Goal: Information Seeking & Learning: Check status

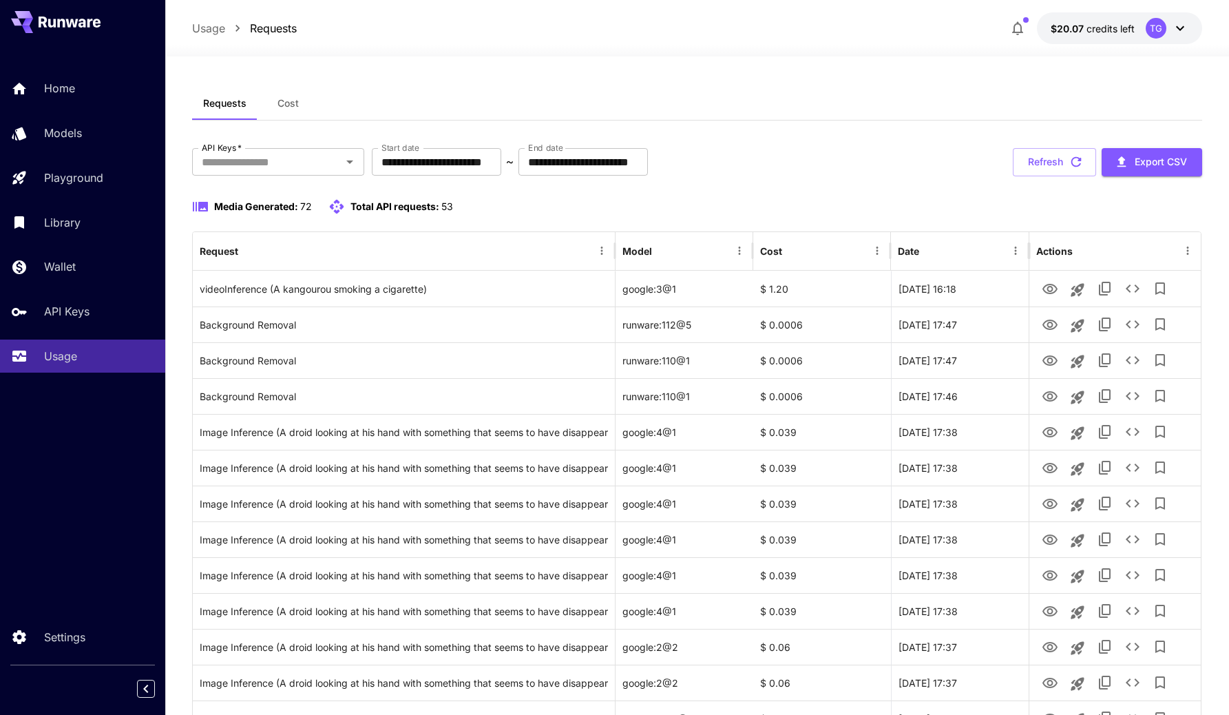
click at [810, 113] on div "Requests Cost" at bounding box center [697, 104] width 1011 height 34
click at [299, 114] on button "Cost" at bounding box center [288, 103] width 62 height 33
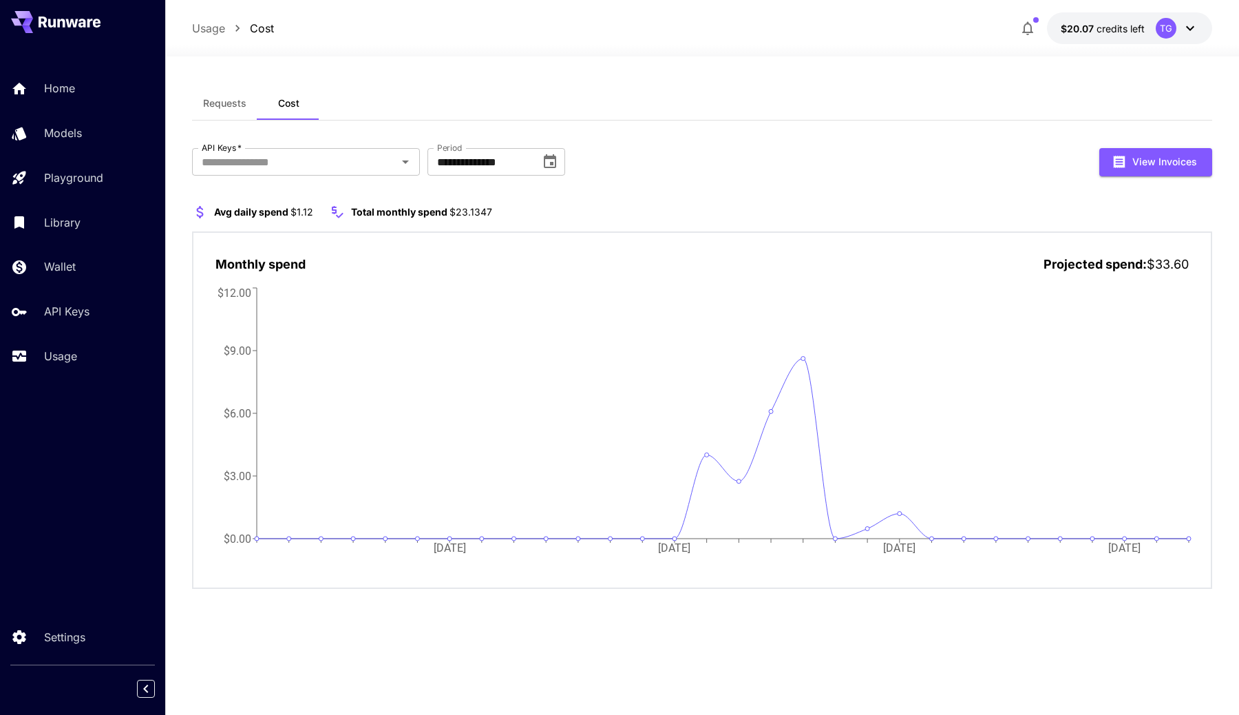
click at [571, 87] on div "Requests Cost" at bounding box center [702, 104] width 1020 height 34
